Goal: Information Seeking & Learning: Check status

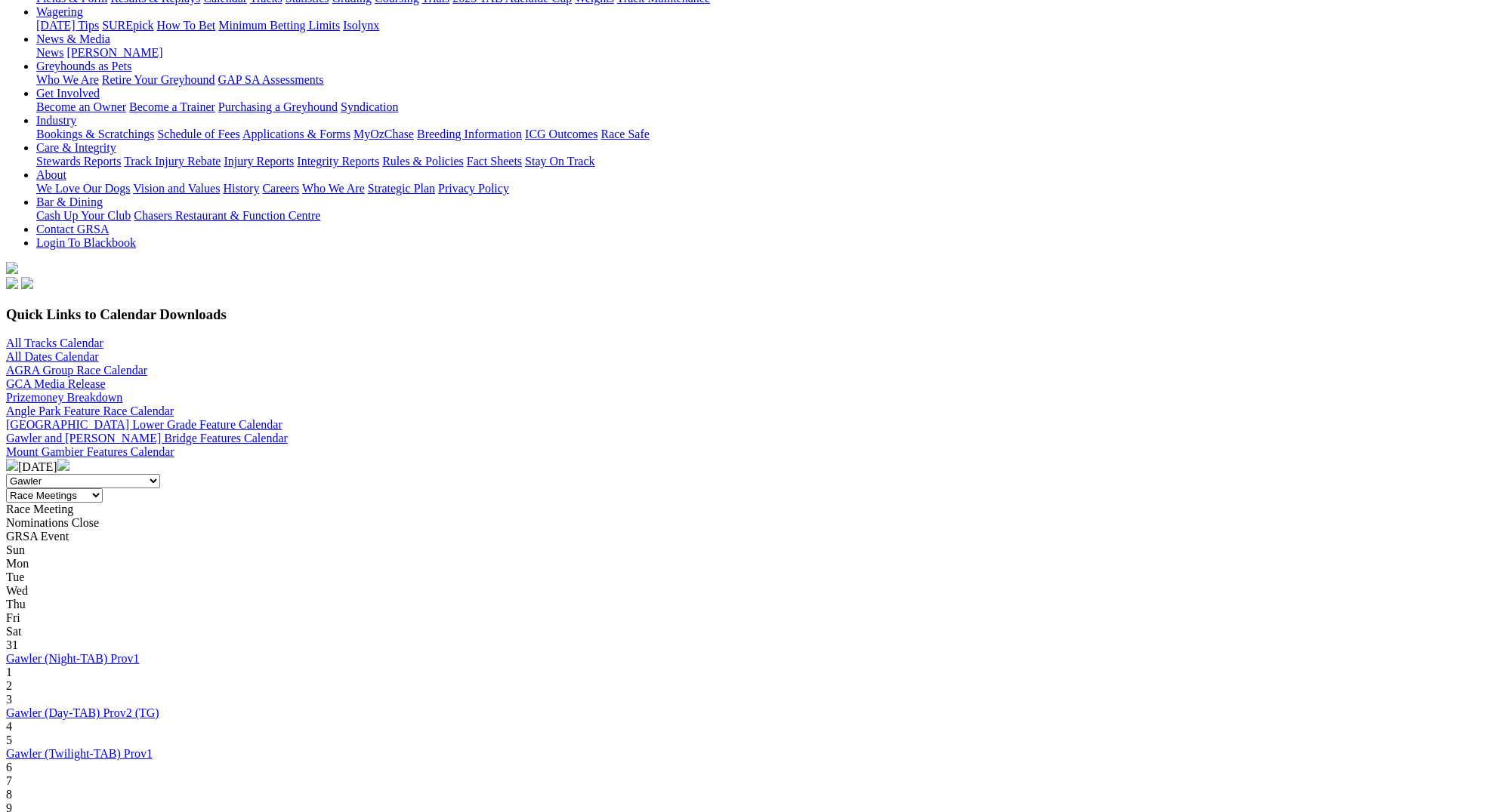
scroll to position [204, 0]
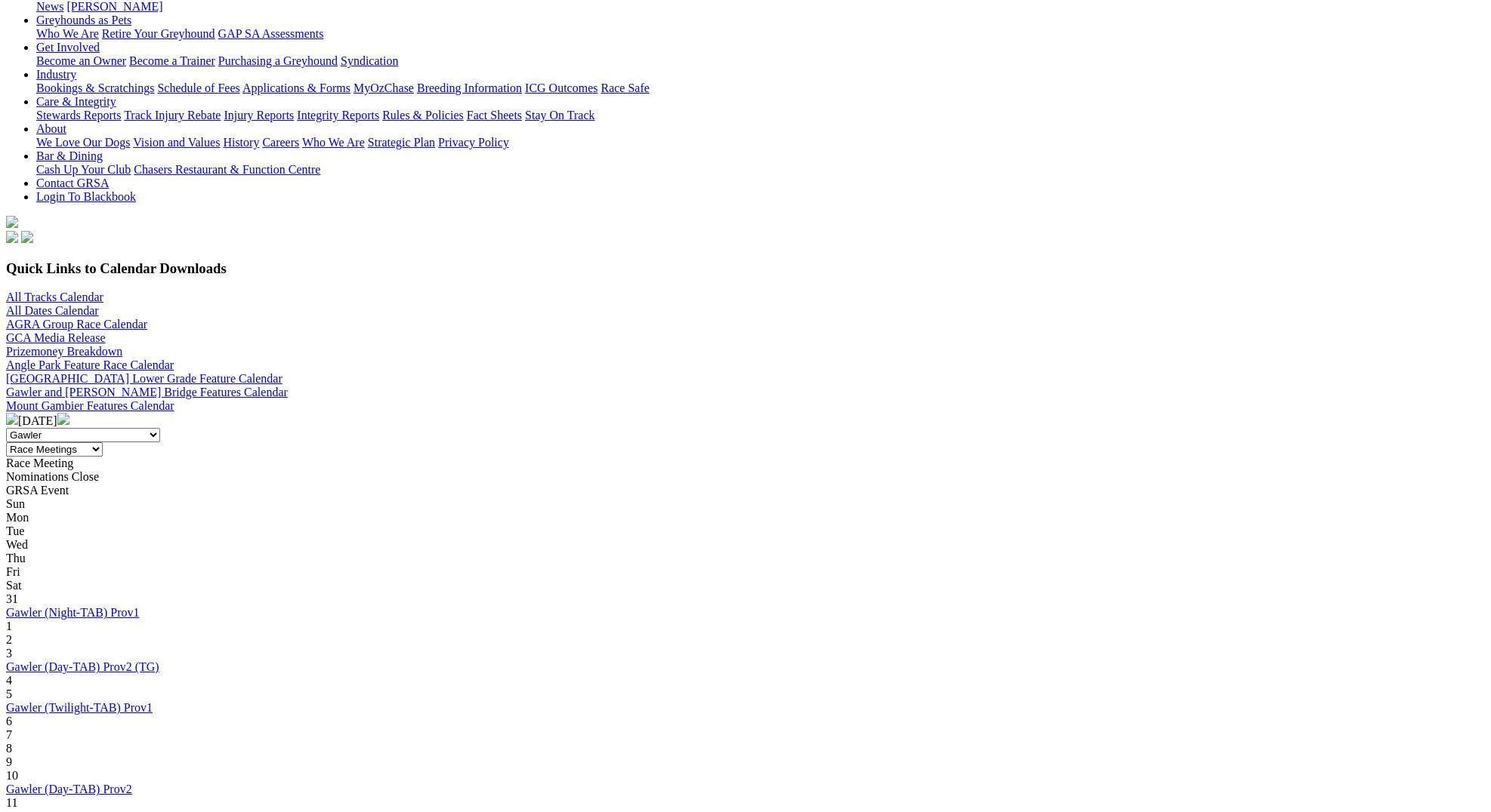
scroll to position [267, 0]
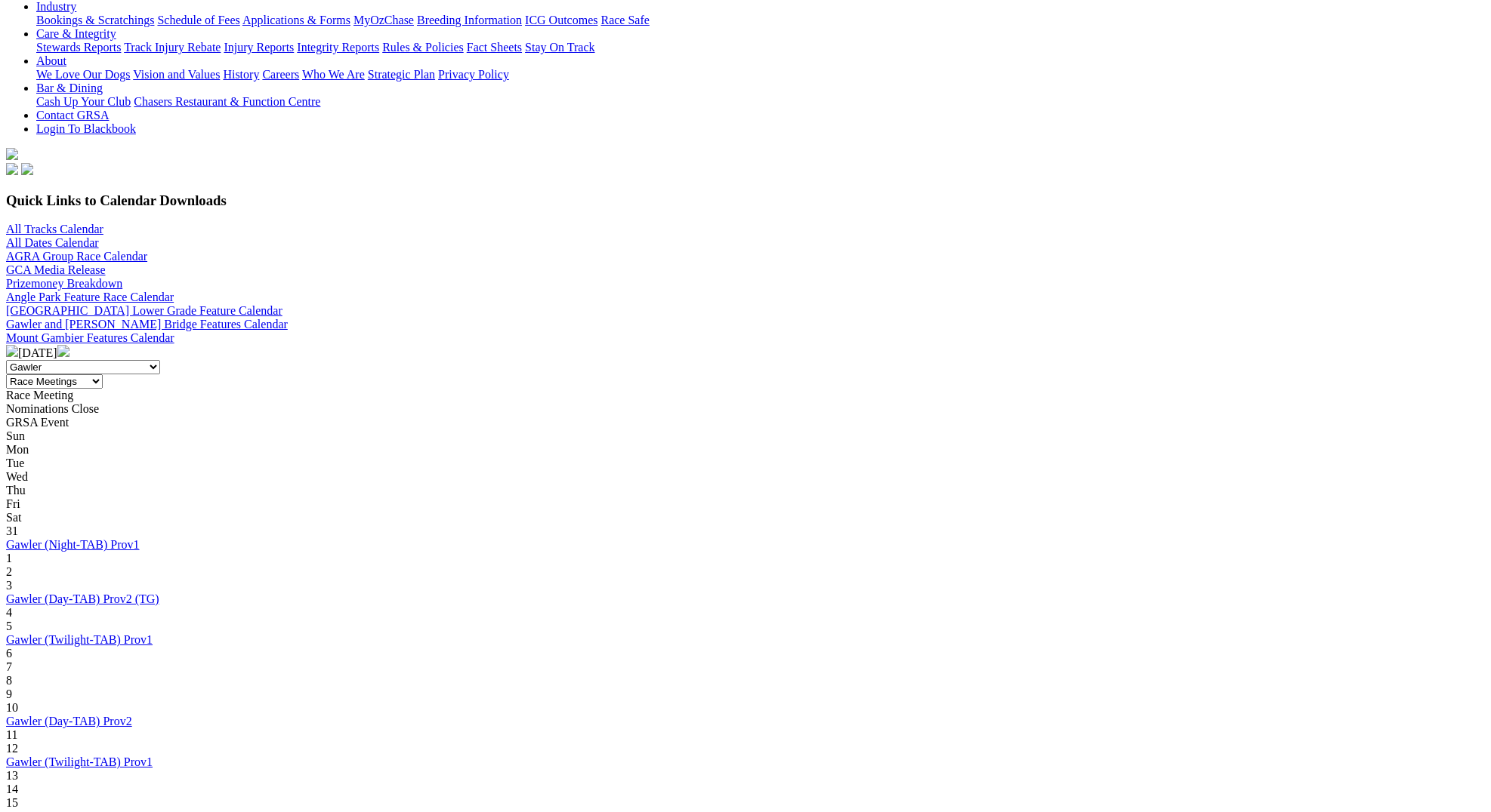
scroll to position [311, 0]
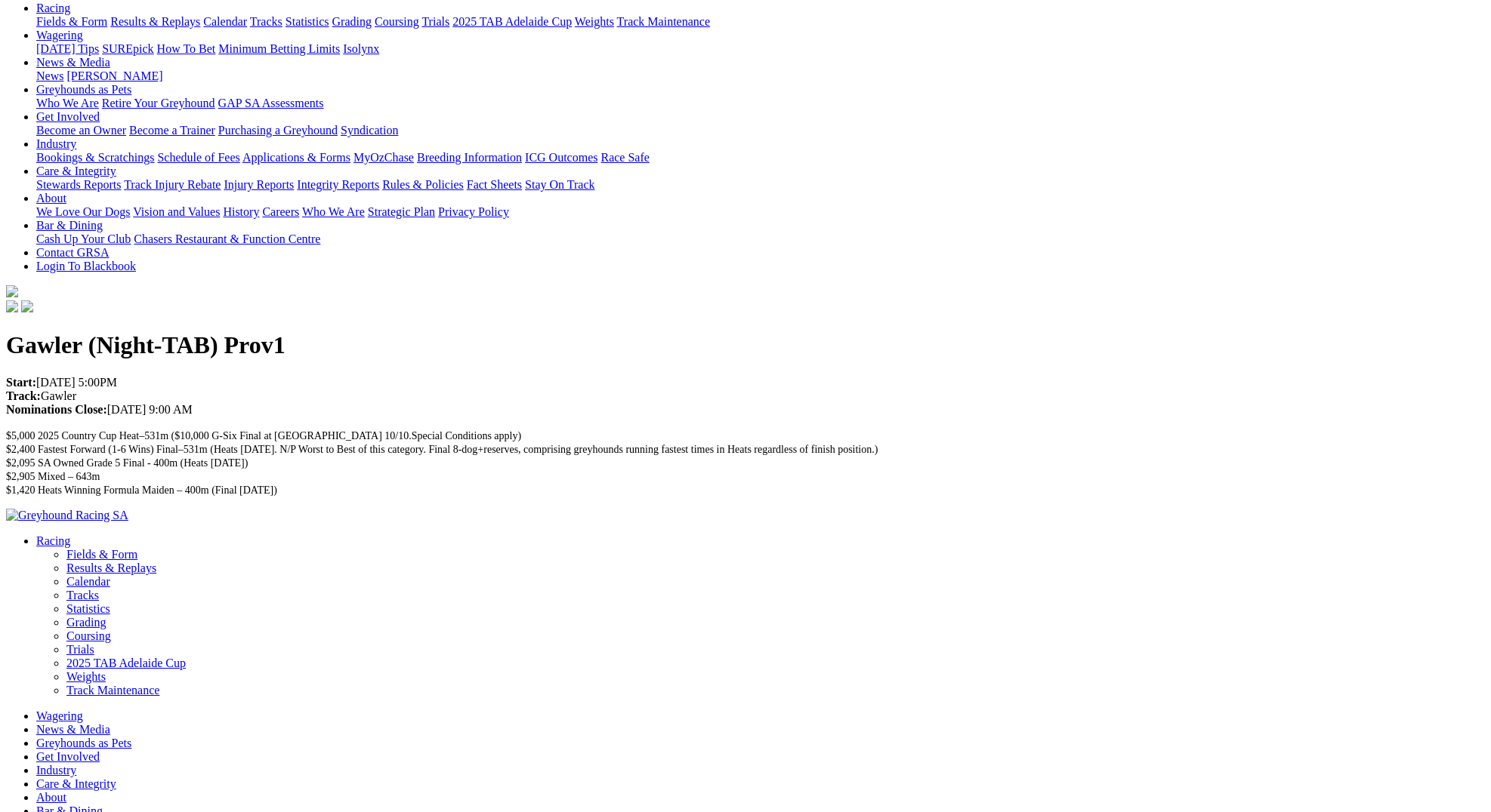
scroll to position [161, 0]
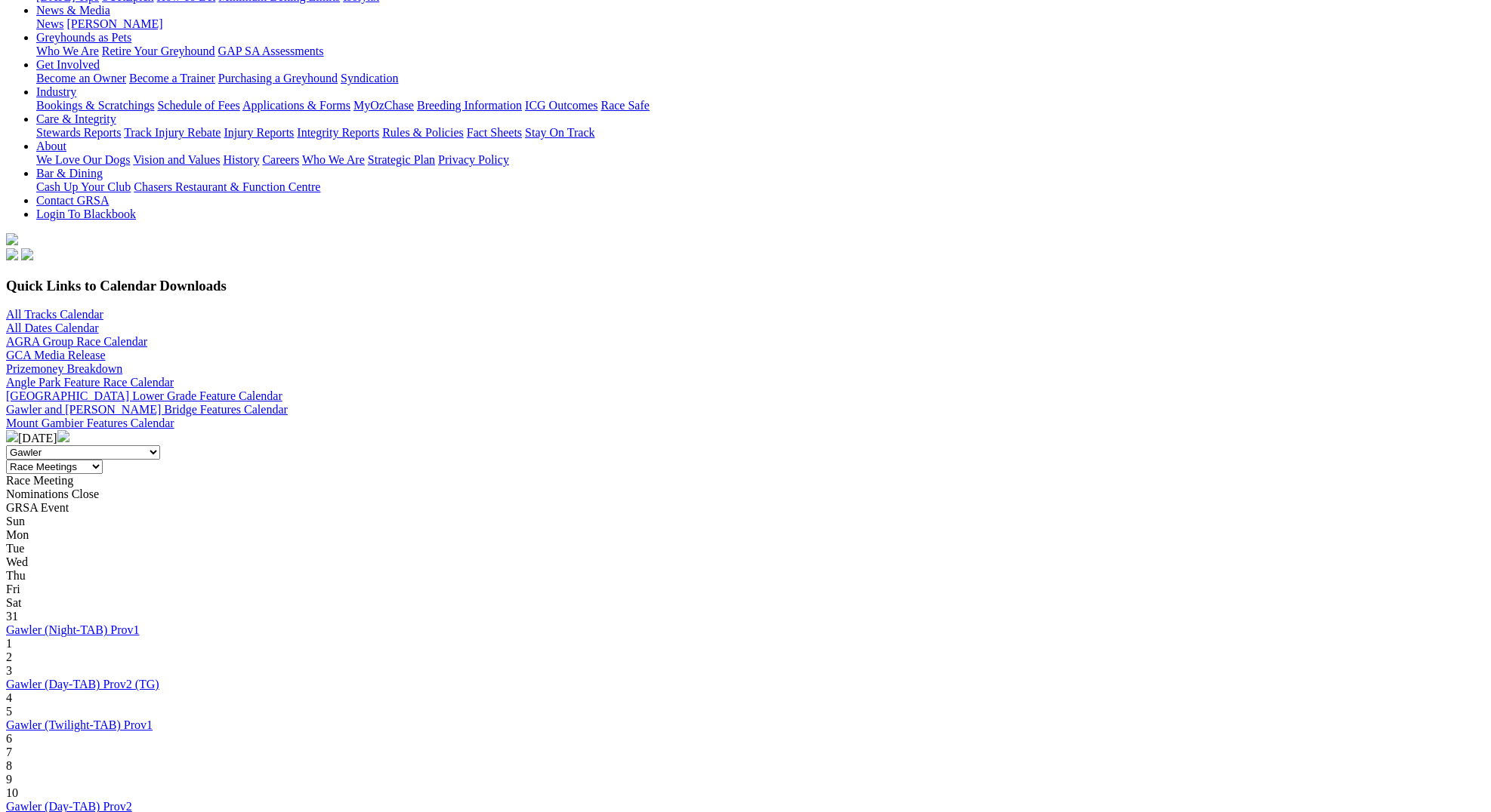
scroll to position [272, 0]
